Goal: Find specific page/section: Find specific page/section

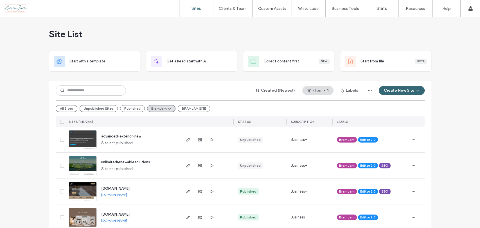
click at [234, 37] on div "Site List" at bounding box center [240, 34] width 382 height 34
click at [141, 30] on div "Site List" at bounding box center [240, 34] width 382 height 34
click at [158, 33] on div "Site List" at bounding box center [240, 34] width 382 height 34
click at [179, 82] on div "Created (Newest) Filter 1 Labels Create New Site All Sites Unpublished Sites Pu…" at bounding box center [240, 104] width 369 height 46
click at [68, 95] on input at bounding box center [91, 90] width 70 height 10
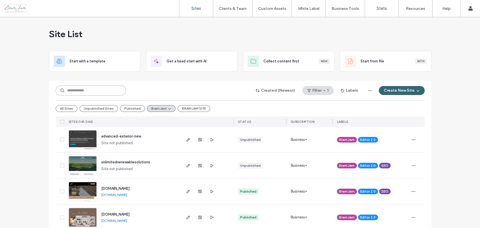
click at [82, 91] on input at bounding box center [91, 90] width 70 height 10
